Goal: Task Accomplishment & Management: Manage account settings

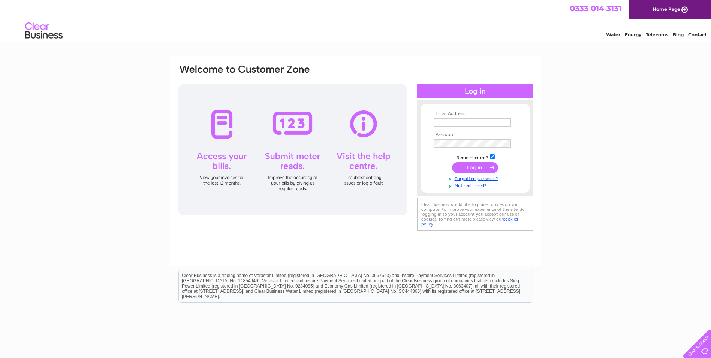
click at [441, 118] on input "text" at bounding box center [472, 122] width 77 height 8
type input "[EMAIL_ADDRESS][DOMAIN_NAME]"
click at [452, 163] on input "submit" at bounding box center [475, 168] width 46 height 10
click at [472, 165] on input "submit" at bounding box center [475, 167] width 46 height 10
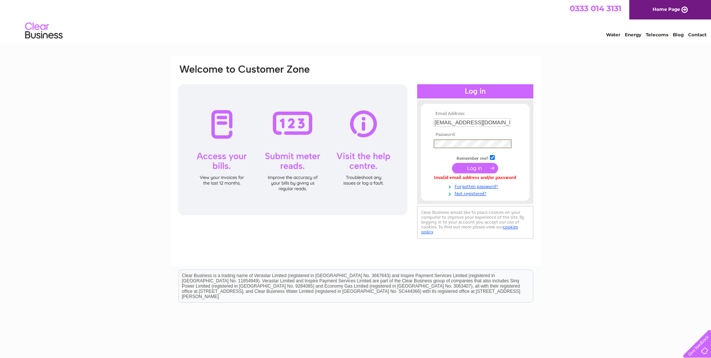
click at [479, 165] on input "submit" at bounding box center [475, 168] width 46 height 10
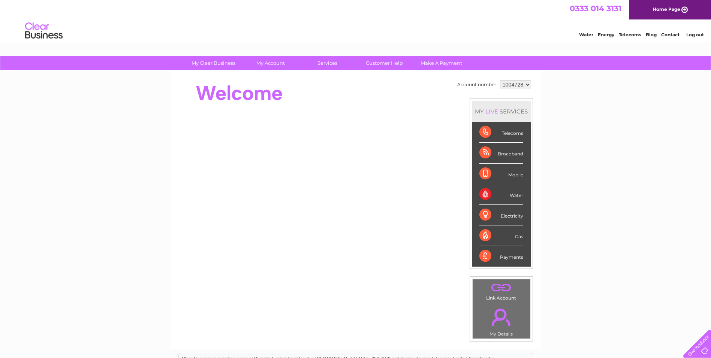
click at [485, 214] on div "Electricity" at bounding box center [502, 215] width 44 height 21
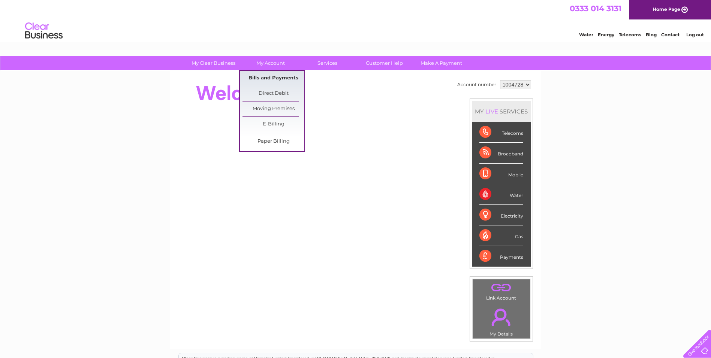
click at [271, 75] on link "Bills and Payments" at bounding box center [274, 78] width 62 height 15
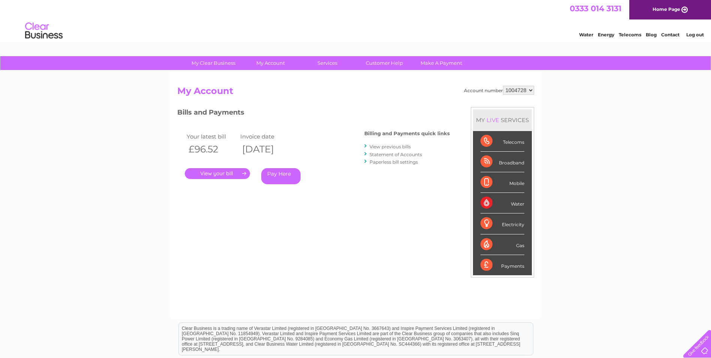
click at [230, 175] on link "." at bounding box center [217, 173] width 65 height 11
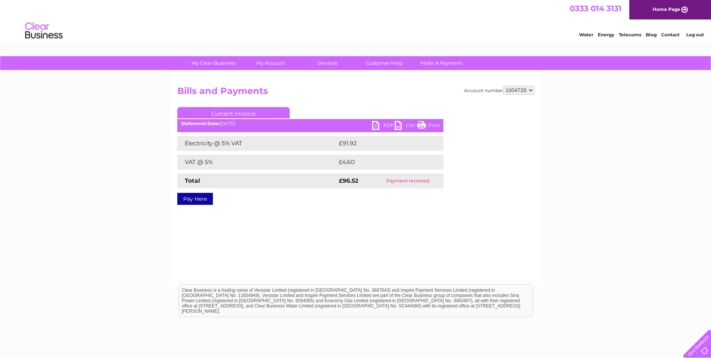
click at [379, 123] on link "PDF" at bounding box center [383, 126] width 22 height 11
